Goal: Use online tool/utility: Utilize a website feature to perform a specific function

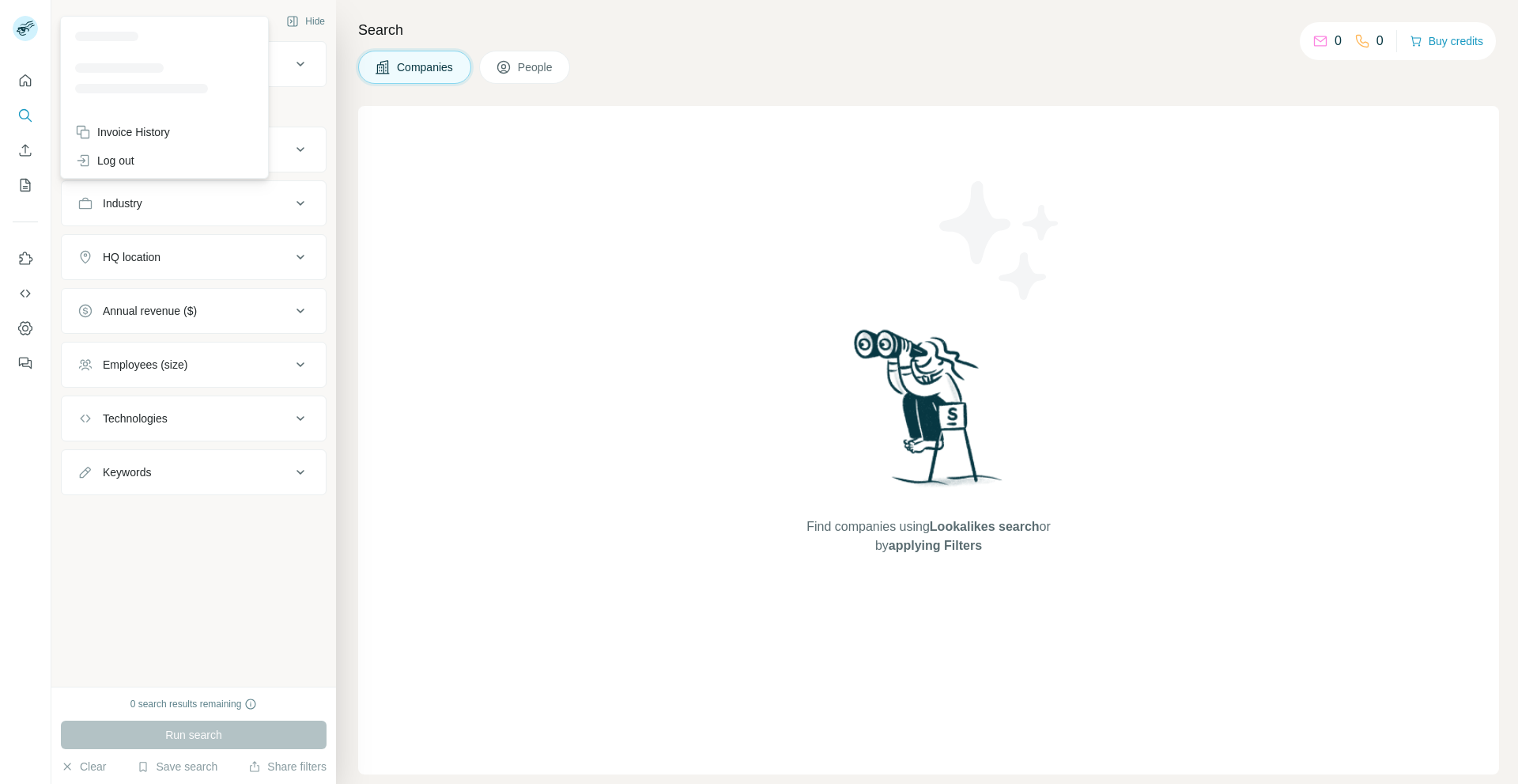
click at [23, 25] on rect at bounding box center [25, 28] width 25 height 25
click at [1114, 332] on div "Find companies using Lookalikes search or by applying Filters" at bounding box center [928, 440] width 1141 height 668
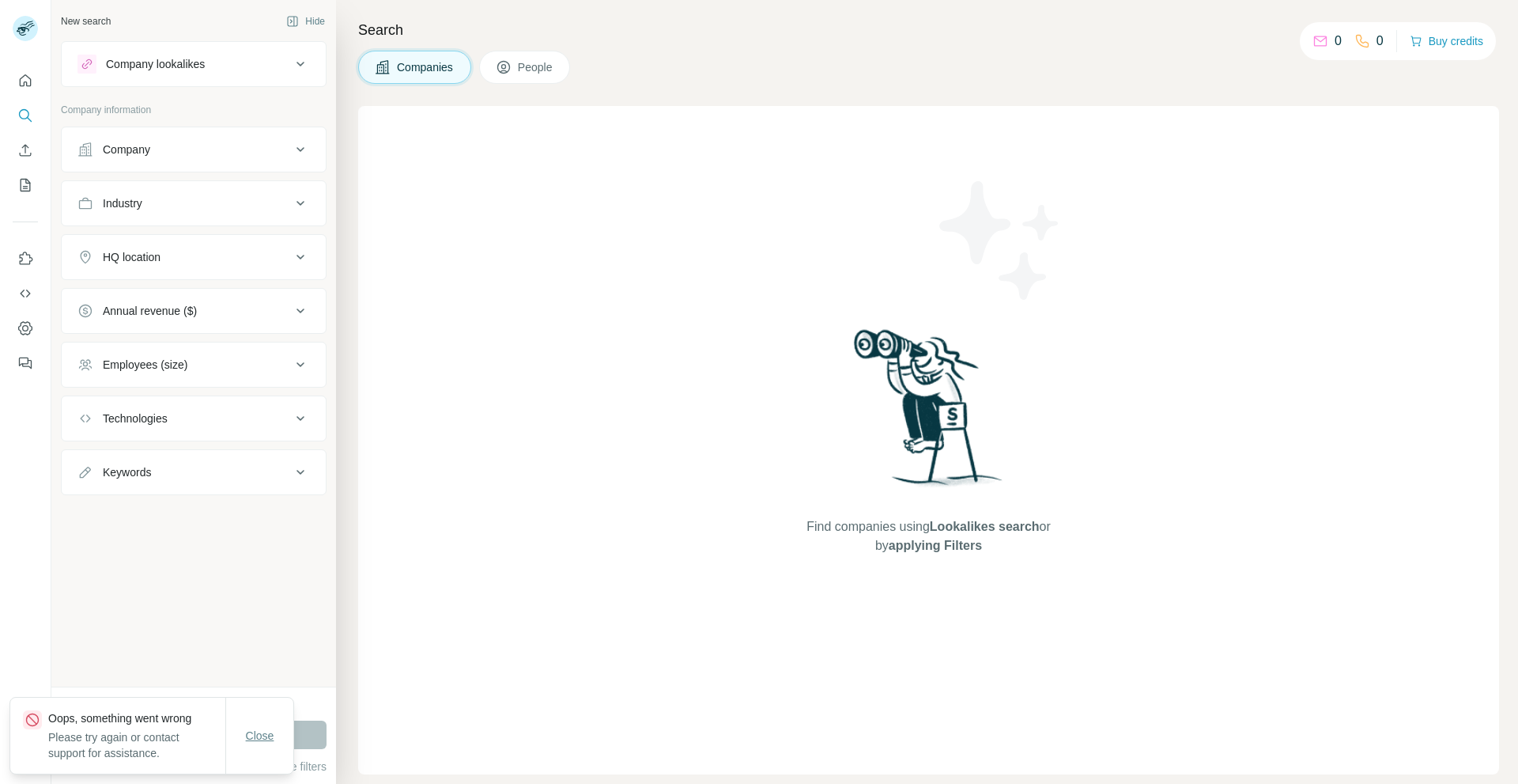
click at [271, 737] on span "Close" at bounding box center [260, 736] width 28 height 16
drag, startPoint x: 1067, startPoint y: 184, endPoint x: 1015, endPoint y: 179, distance: 52.2
click at [1066, 184] on img at bounding box center [1001, 240] width 142 height 142
click at [428, 197] on div "Find companies using Lookalikes search or by applying Filters" at bounding box center [928, 440] width 1141 height 668
